Goal: Register for event/course

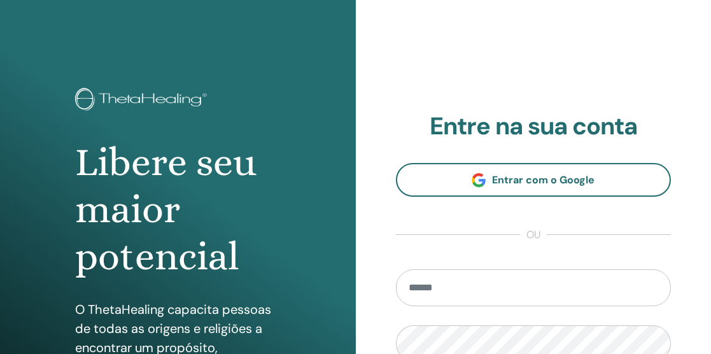
click at [548, 295] on input "email" at bounding box center [534, 287] width 276 height 37
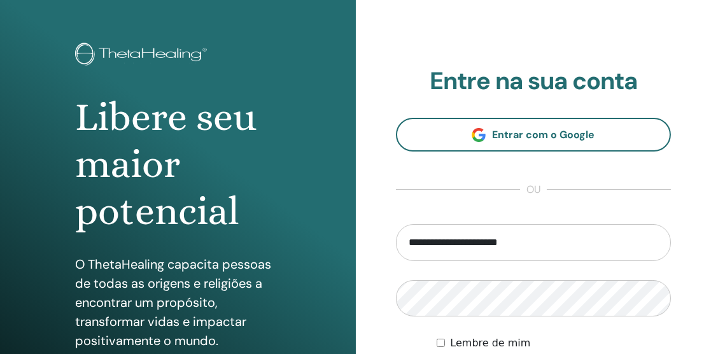
scroll to position [47, 0]
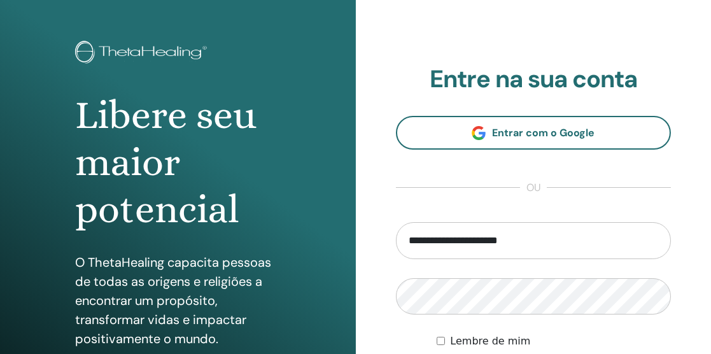
type input "**********"
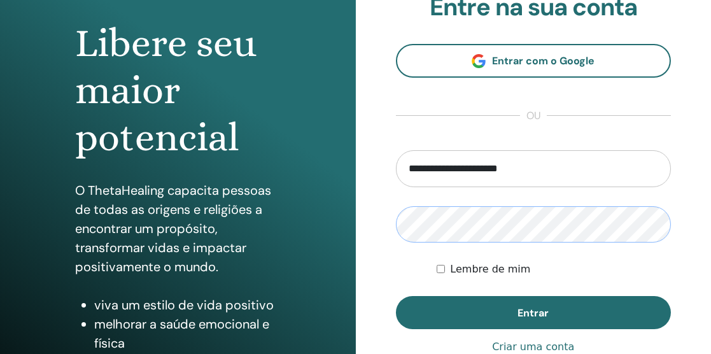
scroll to position [121, 0]
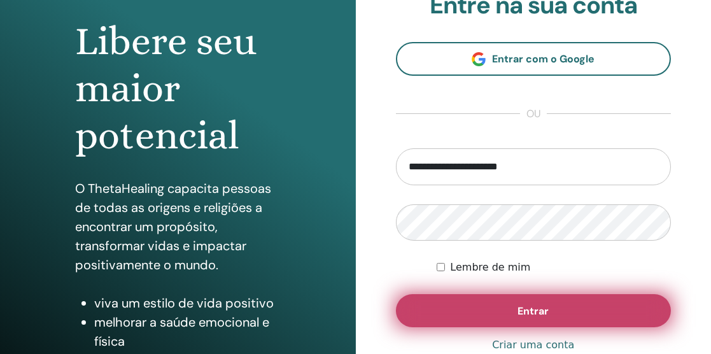
click at [545, 312] on font "Entrar" at bounding box center [532, 310] width 31 height 13
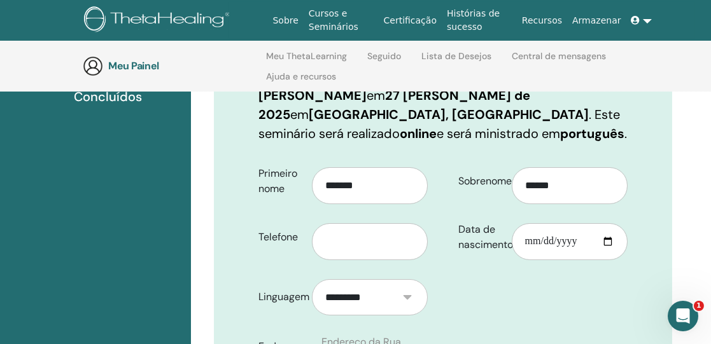
scroll to position [228, 0]
click at [372, 223] on input "text" at bounding box center [370, 241] width 116 height 37
click at [552, 223] on input "Data de nascimento" at bounding box center [570, 241] width 116 height 37
click at [533, 223] on input "Data de nascimento" at bounding box center [570, 241] width 116 height 37
type input "**********"
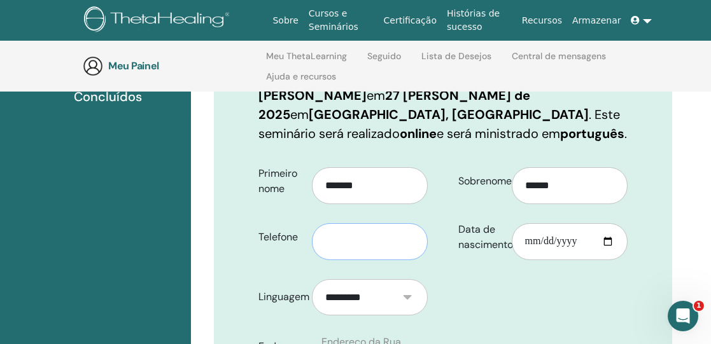
click at [410, 223] on input "text" at bounding box center [370, 241] width 116 height 37
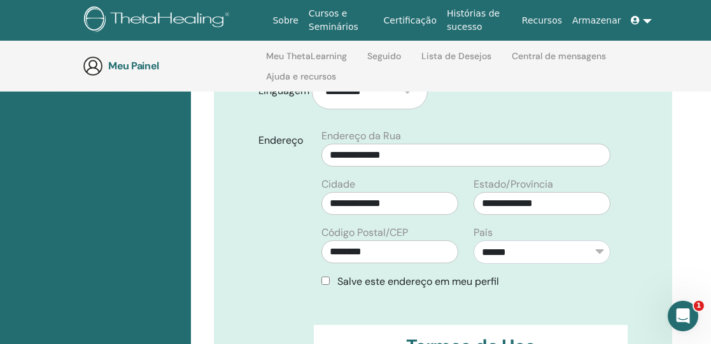
scroll to position [444, 0]
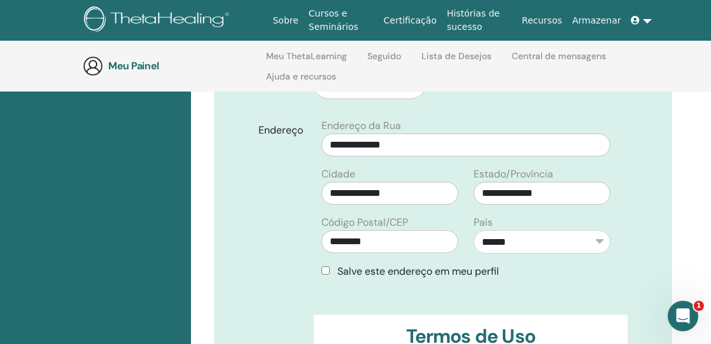
type input "**********"
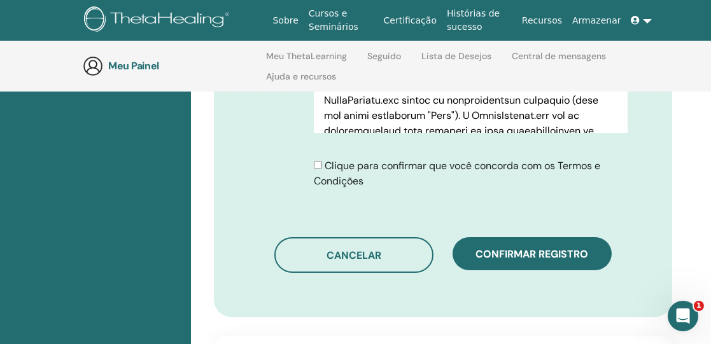
scroll to position [783, 0]
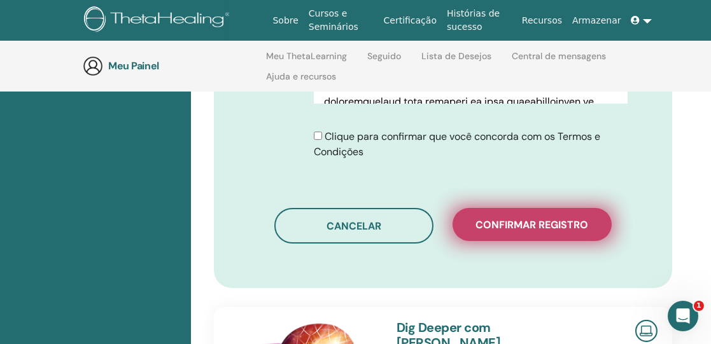
click at [556, 218] on font "Confirmar registro" at bounding box center [532, 224] width 113 height 13
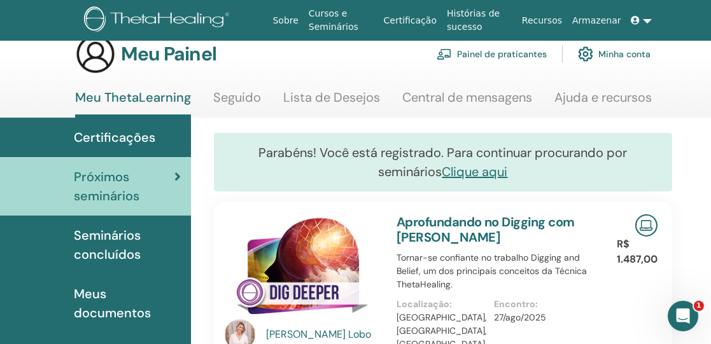
scroll to position [26, 0]
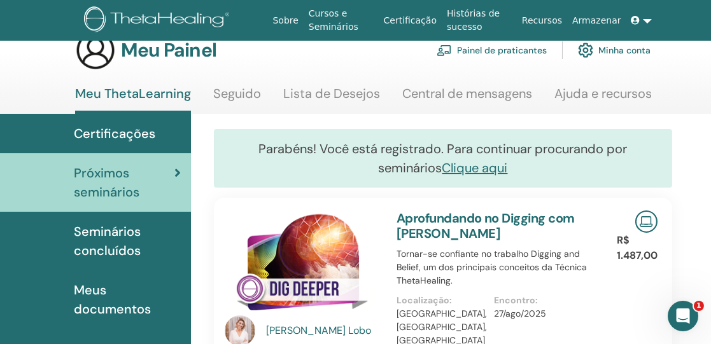
click at [649, 23] on link at bounding box center [641, 21] width 31 height 24
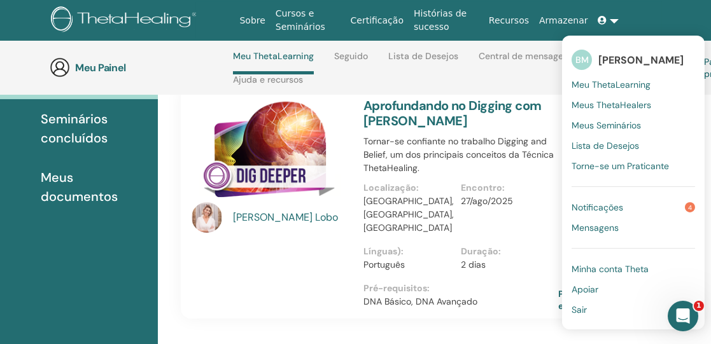
scroll to position [195, 33]
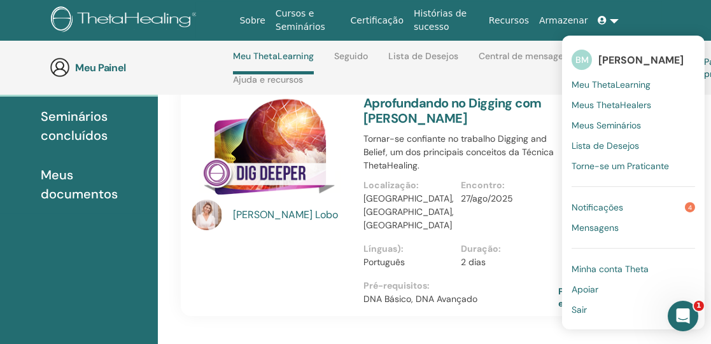
click at [585, 305] on font "Sair" at bounding box center [579, 309] width 15 height 11
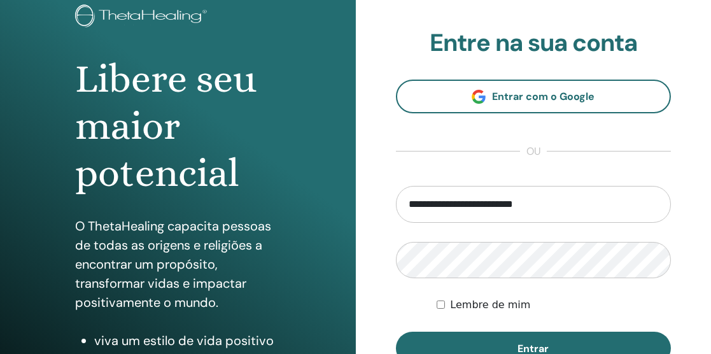
scroll to position [85, 0]
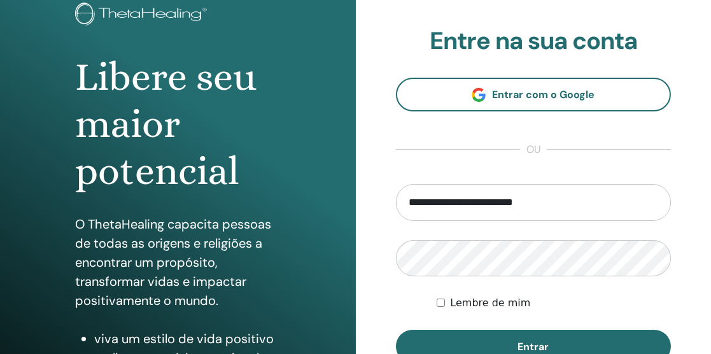
type input "**********"
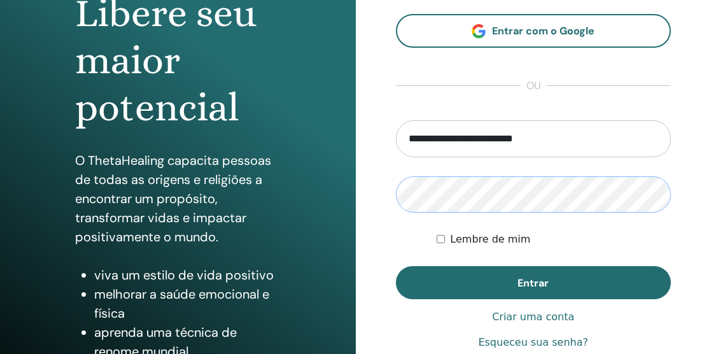
scroll to position [153, 0]
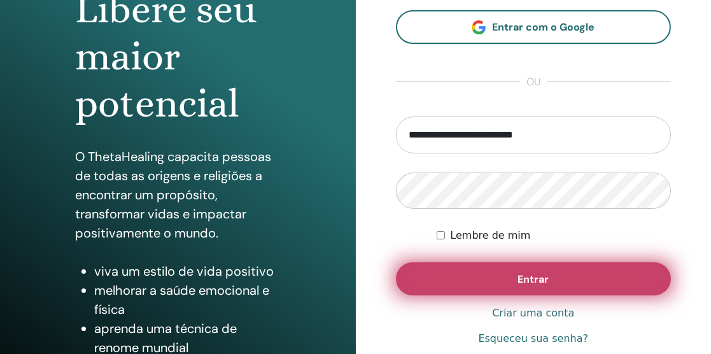
click at [563, 276] on button "Entrar" at bounding box center [534, 278] width 276 height 33
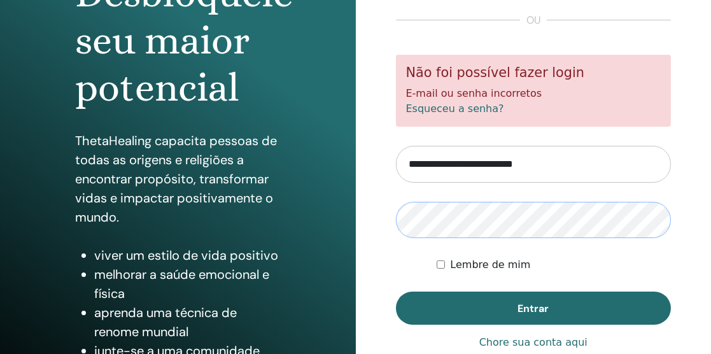
scroll to position [175, 0]
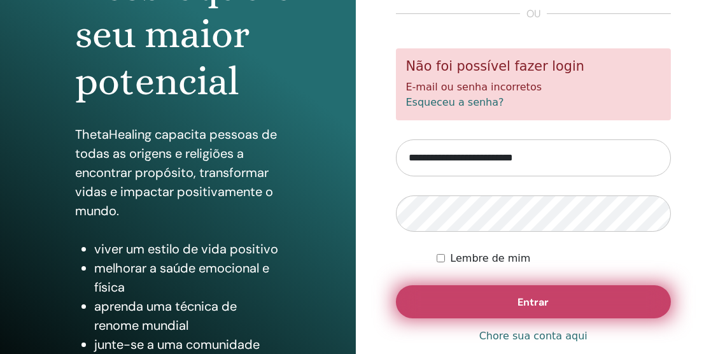
click at [493, 304] on button "Entrar" at bounding box center [534, 301] width 276 height 33
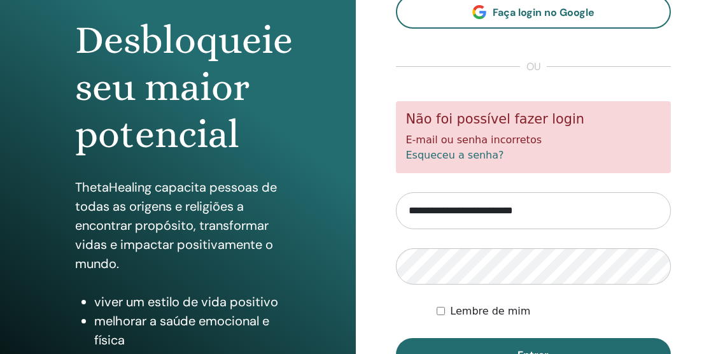
scroll to position [123, 0]
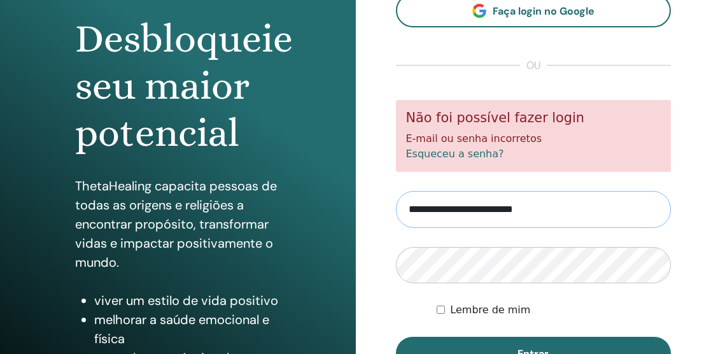
drag, startPoint x: 406, startPoint y: 206, endPoint x: 565, endPoint y: 202, distance: 159.2
click at [565, 202] on input "**********" at bounding box center [534, 209] width 276 height 37
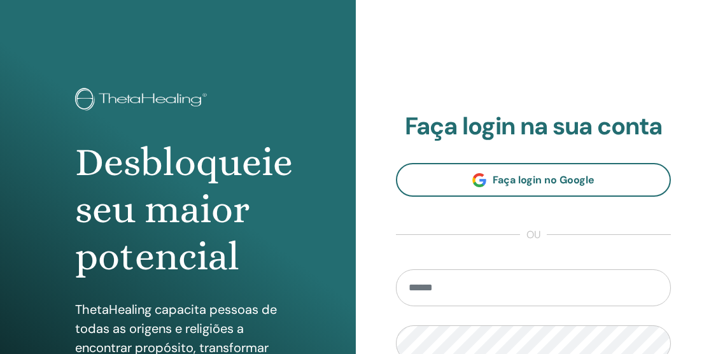
click at [550, 297] on input "email" at bounding box center [534, 287] width 276 height 37
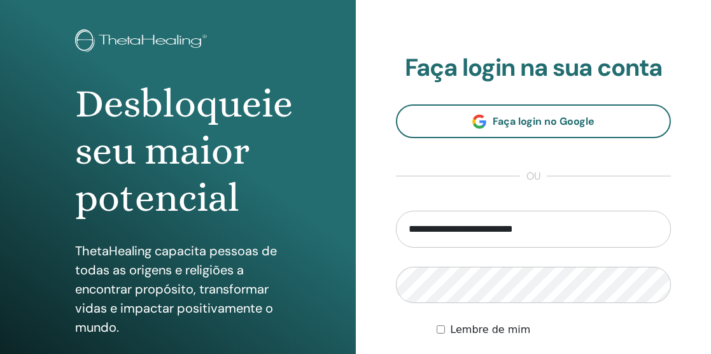
scroll to position [60, 0]
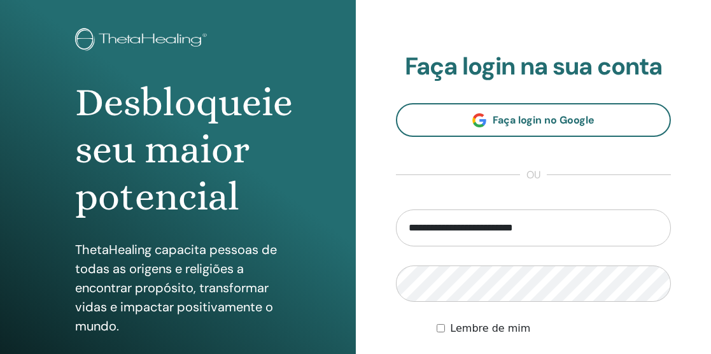
type input "**********"
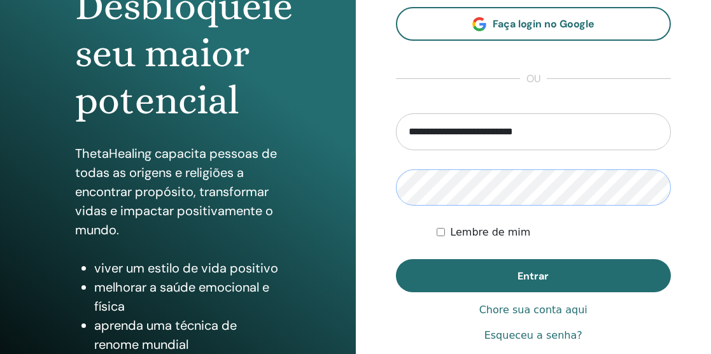
scroll to position [160, 0]
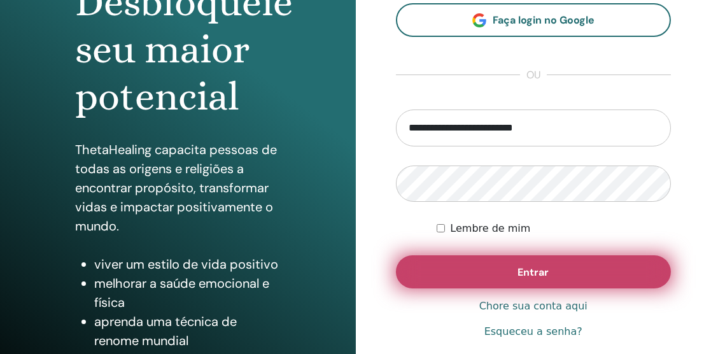
click at [559, 276] on button "Entrar" at bounding box center [534, 271] width 276 height 33
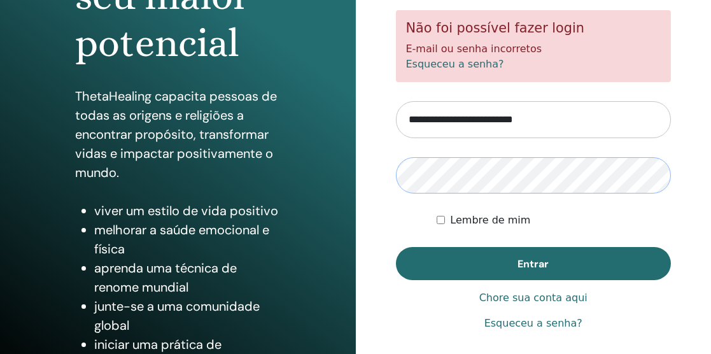
scroll to position [213, 0]
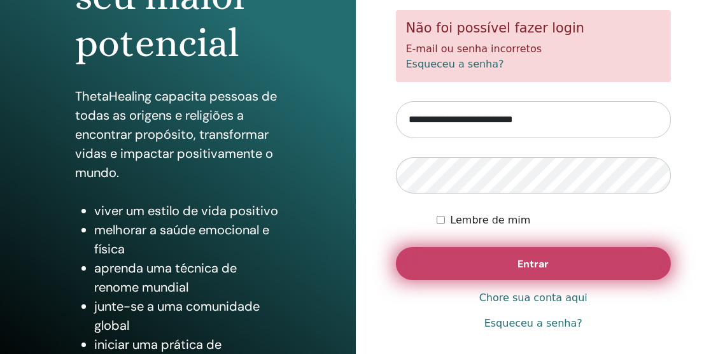
click at [568, 264] on button "Entrar" at bounding box center [534, 263] width 276 height 33
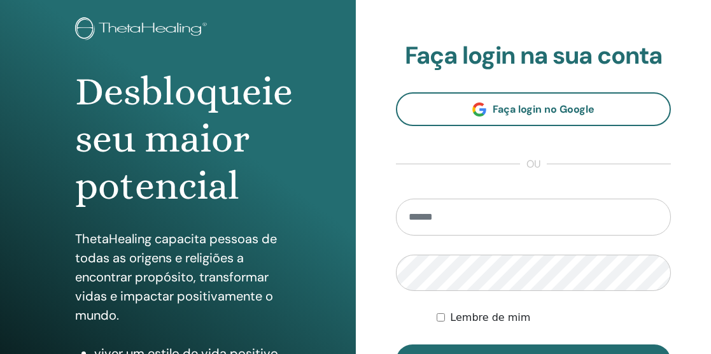
scroll to position [143, 0]
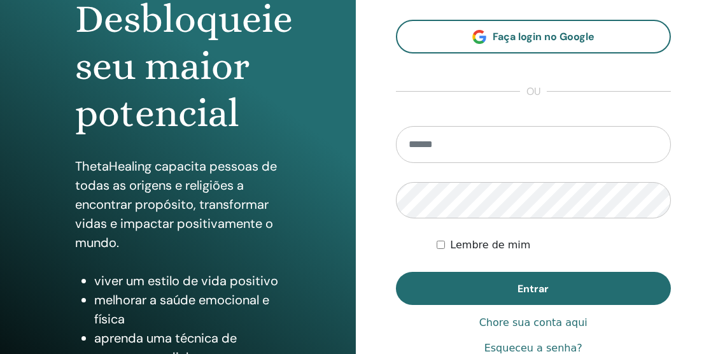
click at [481, 148] on input "email" at bounding box center [534, 144] width 276 height 37
type input "**********"
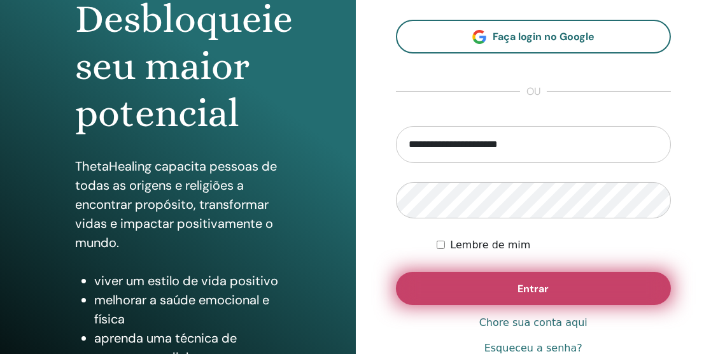
click at [531, 284] on font "Entrar" at bounding box center [532, 288] width 31 height 13
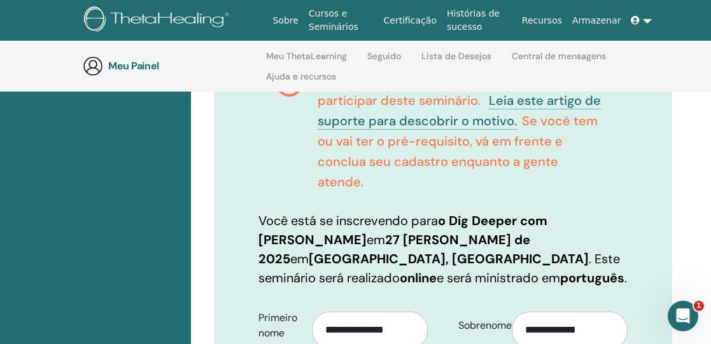
scroll to position [302, 0]
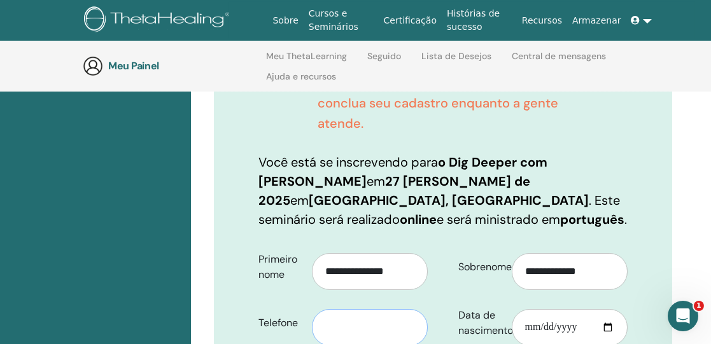
click at [351, 309] on input "text" at bounding box center [370, 327] width 116 height 37
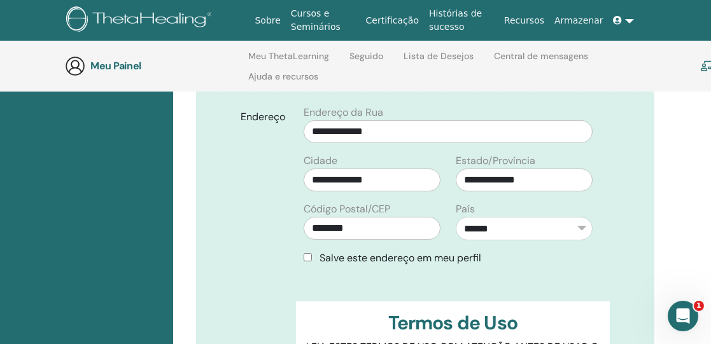
scroll to position [617, 18]
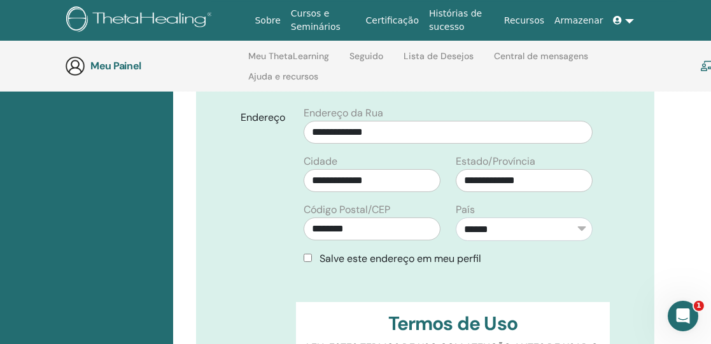
type input "**********"
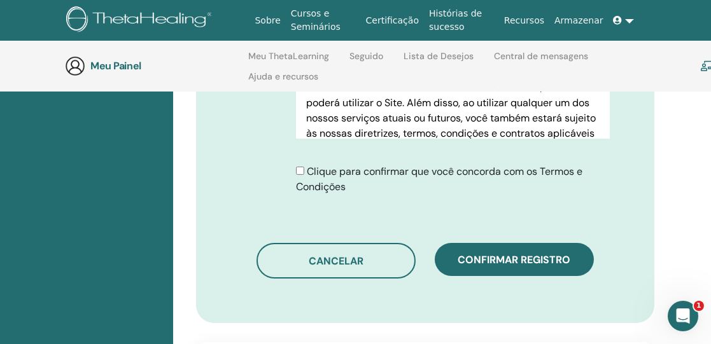
scroll to position [907, 18]
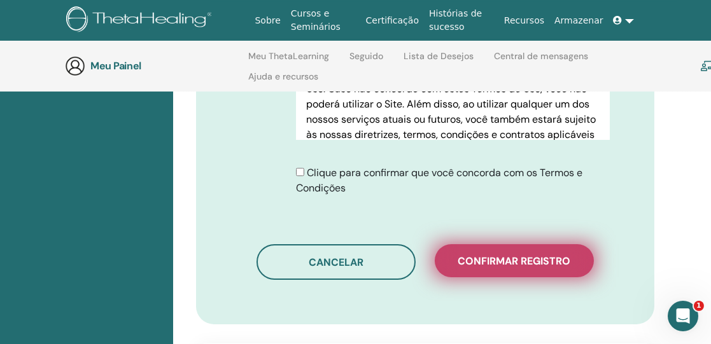
click at [472, 255] on font "Confirmar registro" at bounding box center [514, 261] width 113 height 13
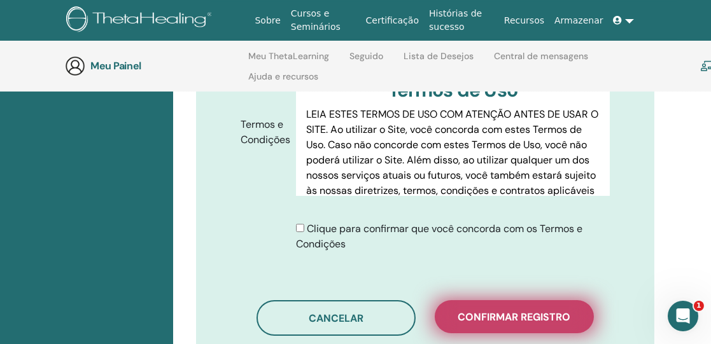
click at [533, 311] on font "Confirmar registro" at bounding box center [514, 317] width 113 height 13
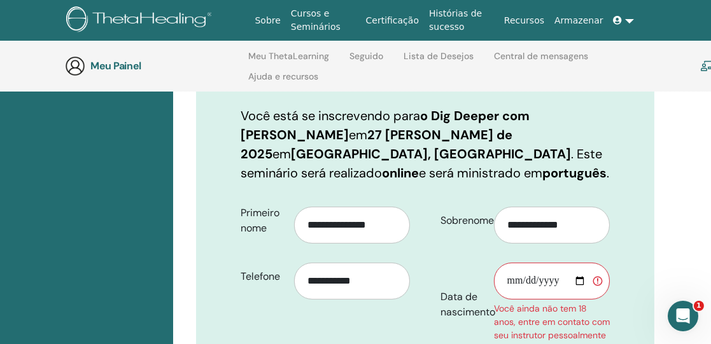
scroll to position [350, 18]
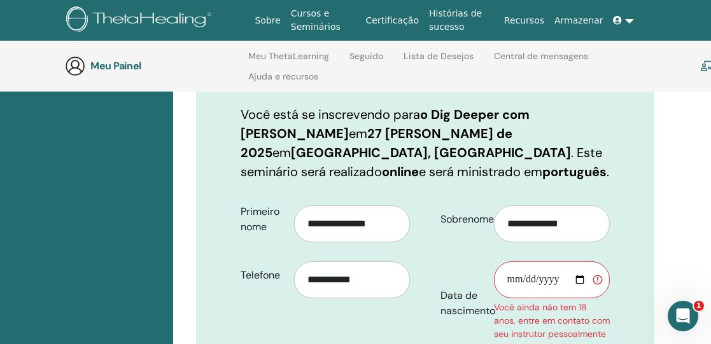
click at [509, 262] on input "Data de nascimento" at bounding box center [552, 280] width 116 height 37
type input "**********"
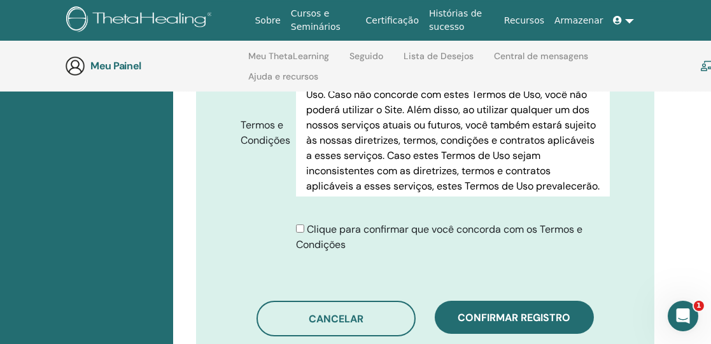
scroll to position [907, 18]
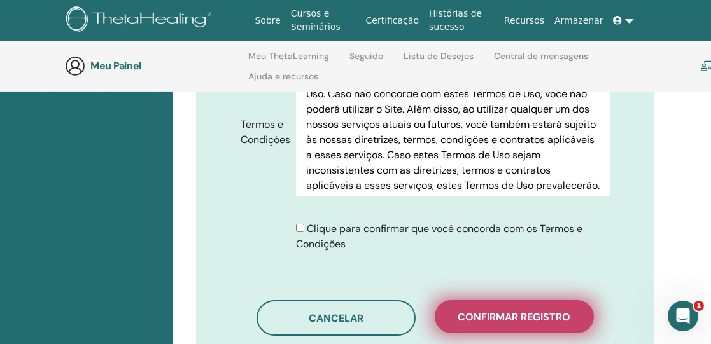
click at [551, 311] on font "Confirmar registro" at bounding box center [514, 317] width 113 height 13
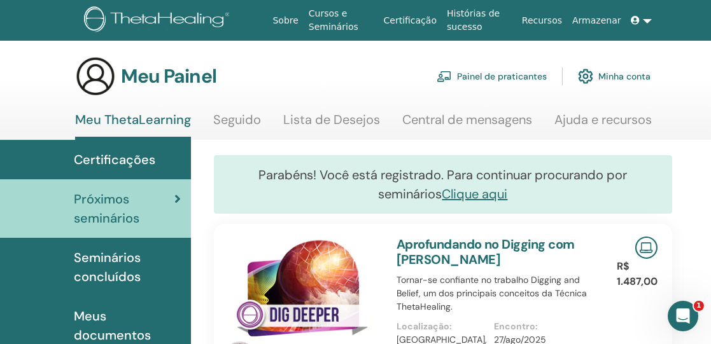
click at [647, 21] on link at bounding box center [641, 21] width 31 height 24
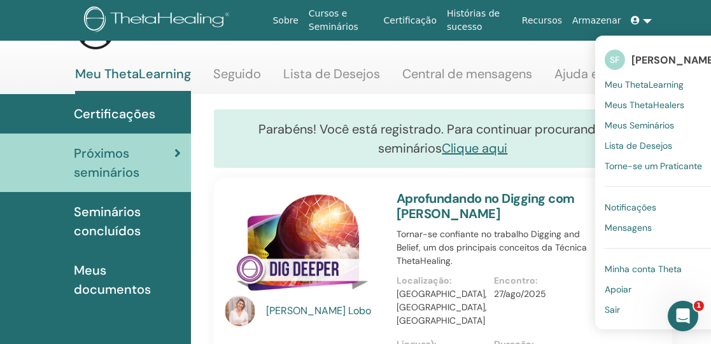
scroll to position [73, 0]
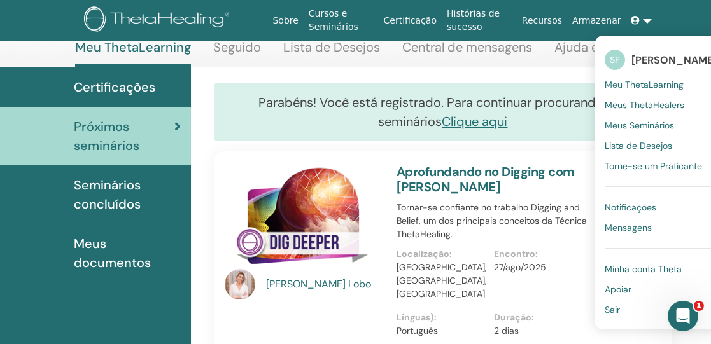
click at [614, 309] on font "Sair" at bounding box center [612, 309] width 15 height 11
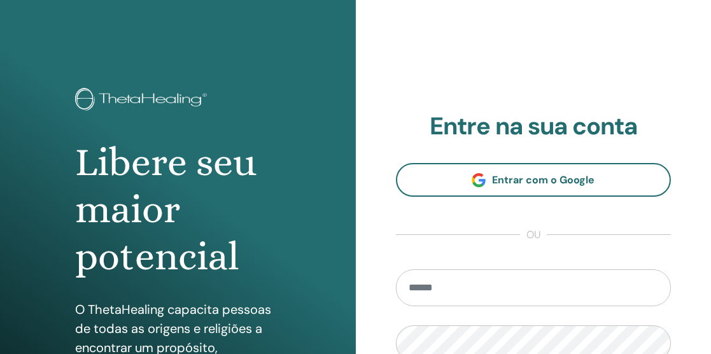
click at [533, 286] on input "email" at bounding box center [534, 287] width 276 height 37
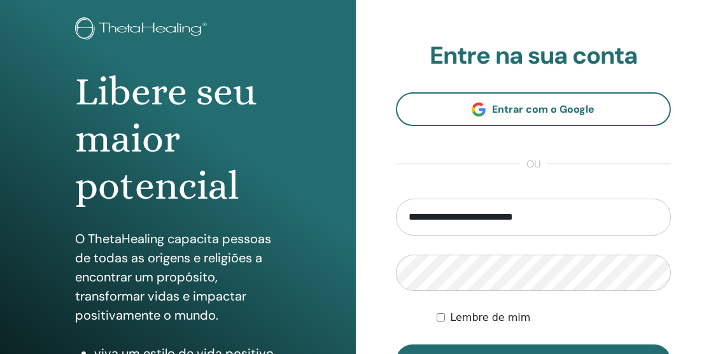
scroll to position [77, 0]
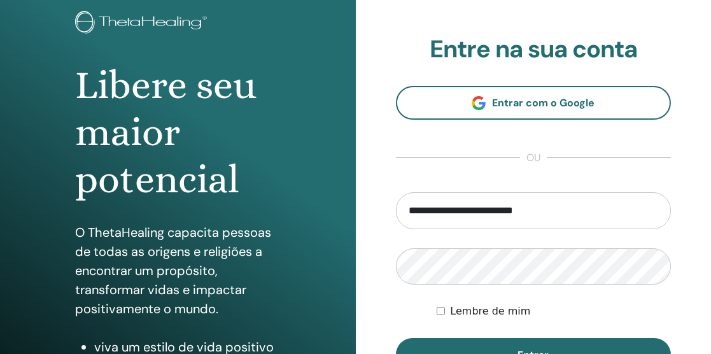
type input "**********"
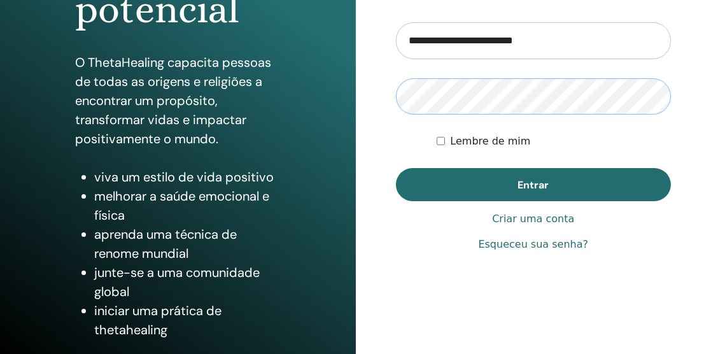
scroll to position [251, 0]
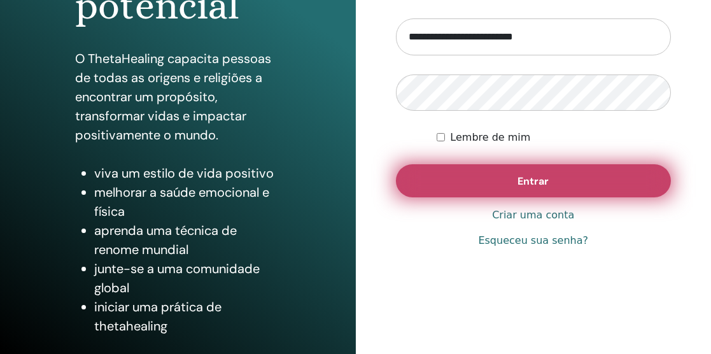
click at [563, 181] on button "Entrar" at bounding box center [534, 180] width 276 height 33
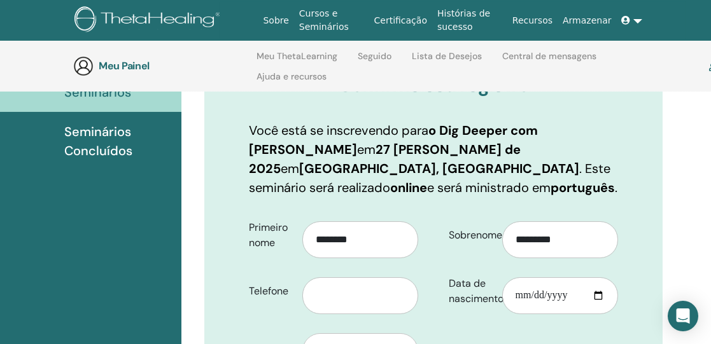
scroll to position [174, 11]
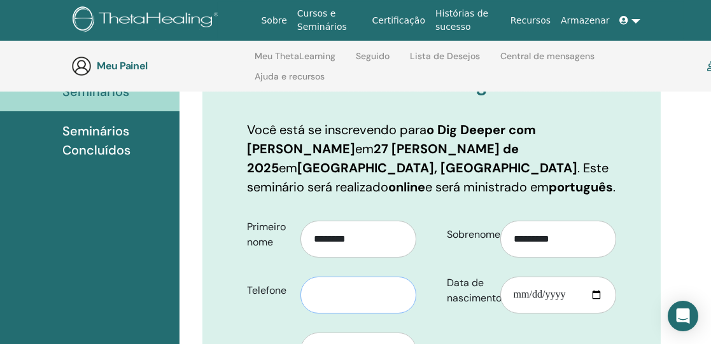
click at [346, 277] on input "text" at bounding box center [358, 295] width 116 height 37
click at [346, 277] on input "**********" at bounding box center [358, 295] width 116 height 37
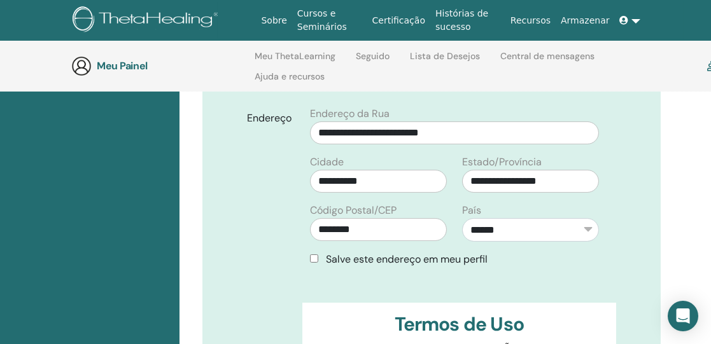
scroll to position [456, 11]
type input "**********"
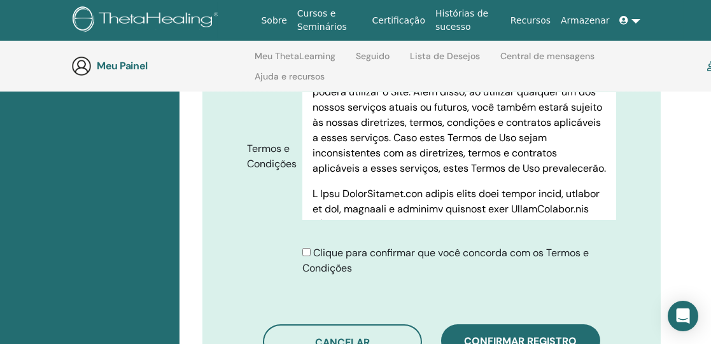
scroll to position [94, 0]
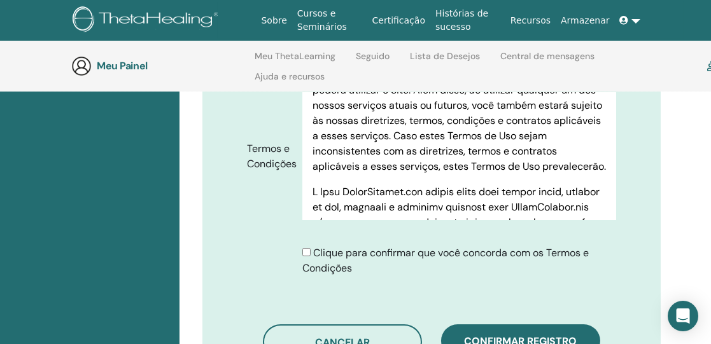
click at [372, 162] on font "LEIA ESTES TERMOS DE USO COM ATENÇÃO ANTES DE USAR O SITE. Ao utilizar o Site, …" at bounding box center [458, 106] width 293 height 136
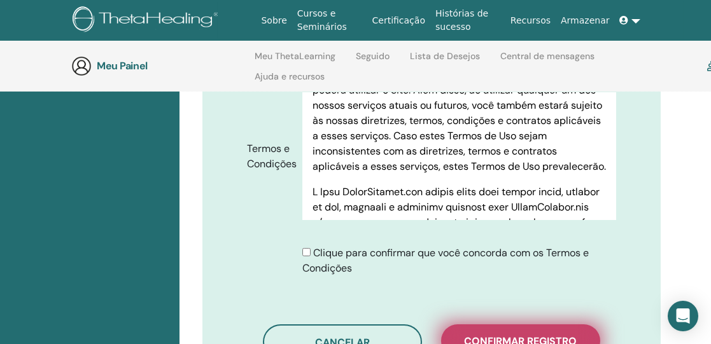
click at [522, 335] on font "Confirmar registro" at bounding box center [521, 341] width 113 height 13
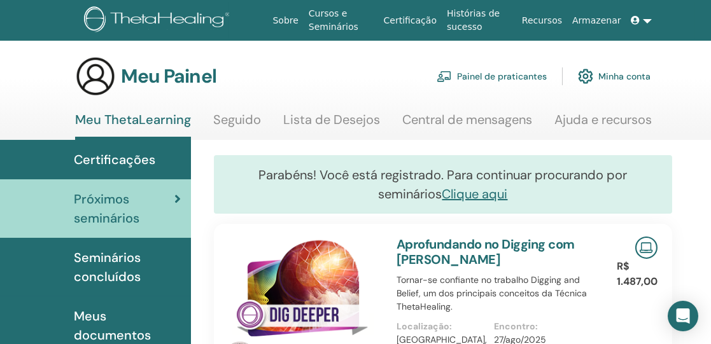
scroll to position [16, 7]
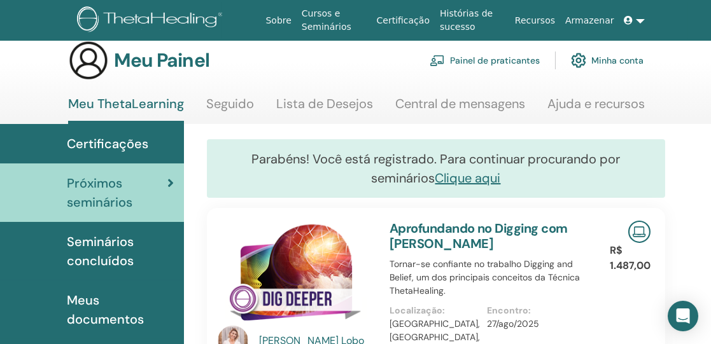
click at [642, 19] on link at bounding box center [634, 21] width 31 height 24
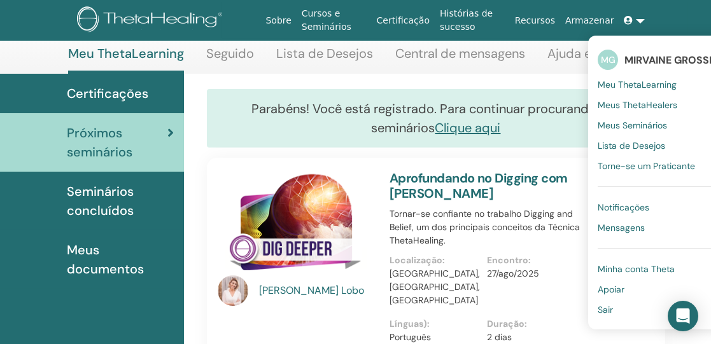
scroll to position [70, 7]
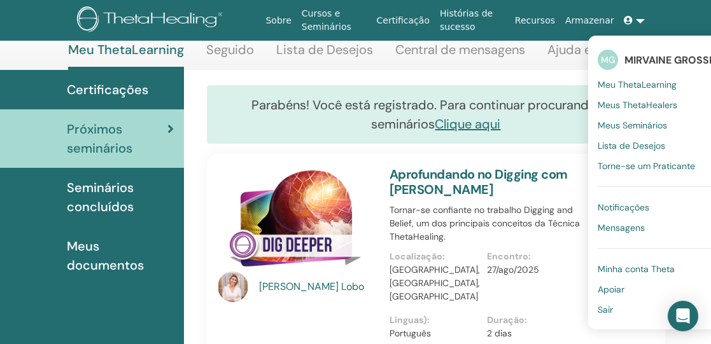
click at [609, 306] on font "Sair" at bounding box center [605, 309] width 15 height 11
